Goal: Find contact information: Find contact information

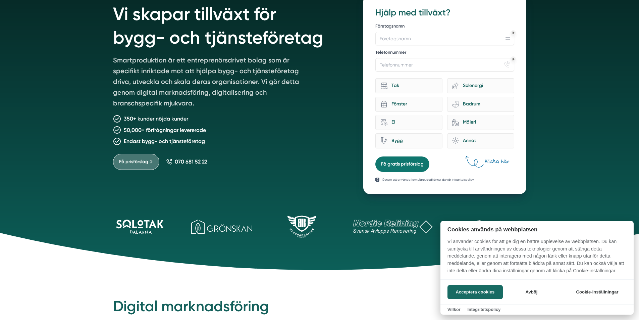
scroll to position [101, 0]
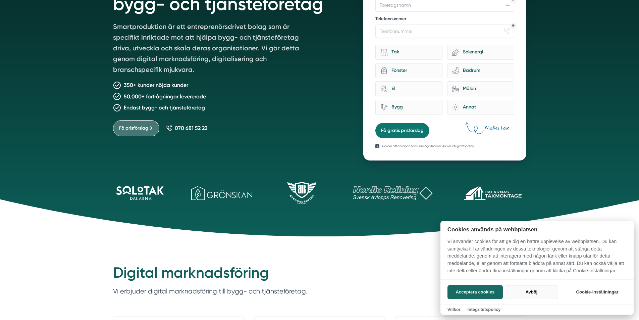
click at [528, 292] on button "Avböj" at bounding box center [531, 292] width 53 height 14
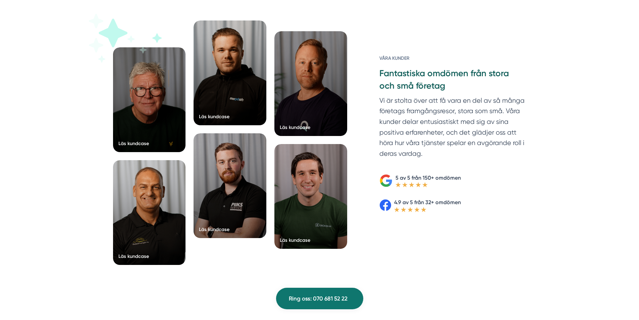
scroll to position [1073, 0]
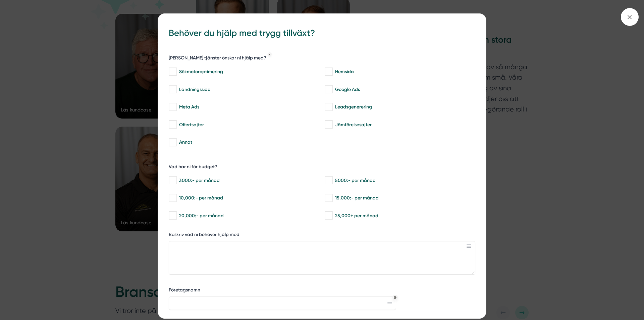
click at [569, 214] on div "bbc9b822-b2c6-488a-ab3e-9a2d59e49c7c Behöver du hjälp med trygg tillväxt? [PERS…" at bounding box center [322, 160] width 644 height 320
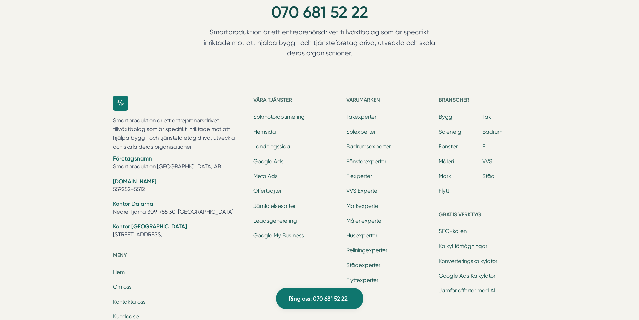
scroll to position [2180, 0]
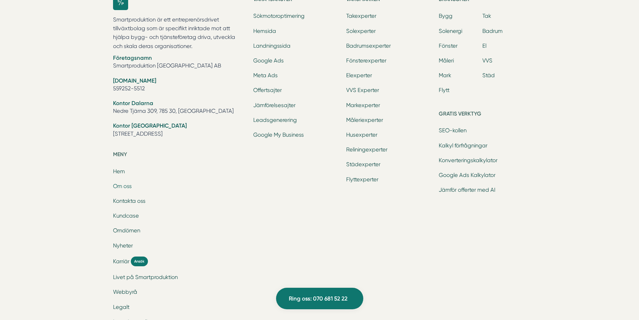
click at [127, 186] on link "Om oss" at bounding box center [122, 186] width 19 height 6
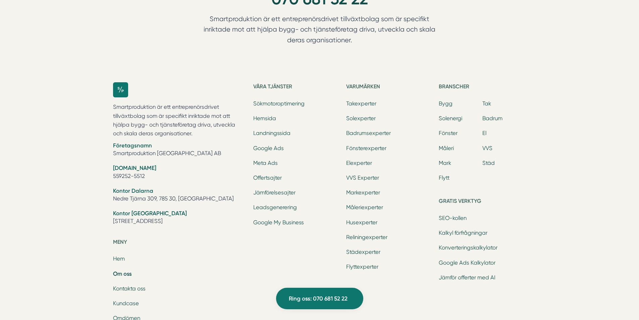
scroll to position [2239, 0]
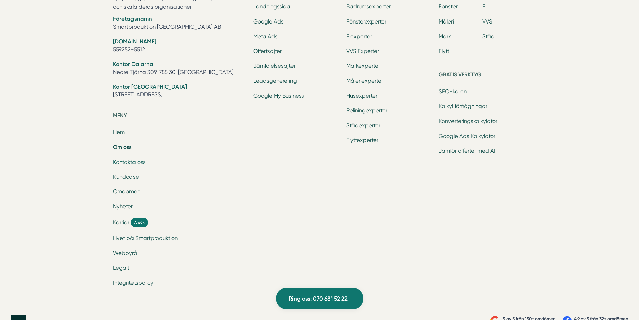
click at [120, 159] on link "Kontakta oss" at bounding box center [129, 162] width 33 height 6
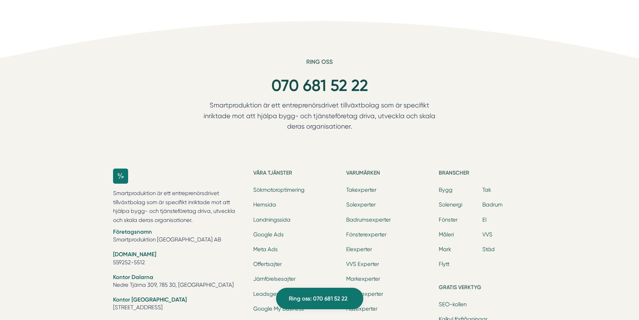
scroll to position [771, 0]
